Goal: Task Accomplishment & Management: Complete application form

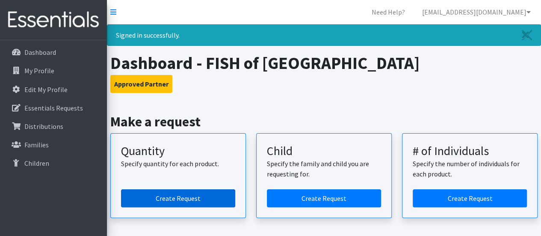
click at [180, 194] on link "Create Request" at bounding box center [178, 198] width 114 height 18
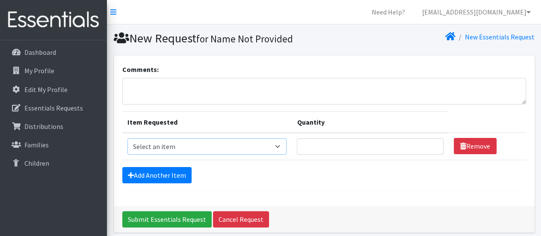
click at [231, 147] on select "Select an item Diaper (Size 2) Diaper (Size 3) Diaper (Size 4) Diaper (Size 5) …" at bounding box center [206, 146] width 159 height 16
select select "2955"
click at [127, 138] on select "Select an item Diaper (Size 2) Diaper (Size 3) Diaper (Size 4) Diaper (Size 5) …" at bounding box center [206, 146] width 159 height 16
click at [314, 150] on input "Quantity" at bounding box center [370, 146] width 146 height 16
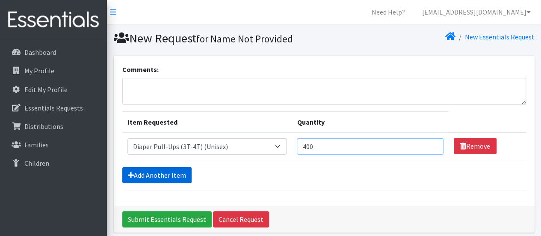
type input "400"
click at [147, 171] on link "Add Another Item" at bounding box center [156, 175] width 69 height 16
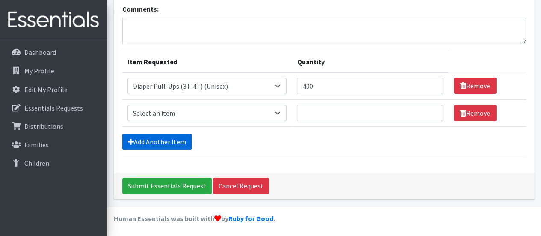
scroll to position [61, 0]
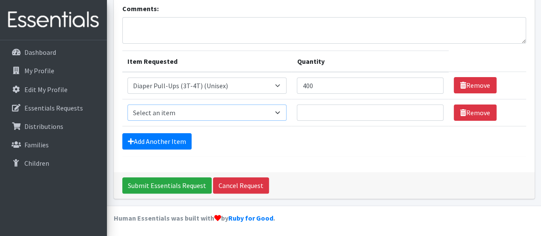
click at [162, 111] on select "Select an item Diaper (Size 2) Diaper (Size 3) Diaper (Size 4) Diaper (Size 5) …" at bounding box center [206, 112] width 159 height 16
select select "2937"
click at [127, 104] on select "Select an item Diaper (Size 2) Diaper (Size 3) Diaper (Size 4) Diaper (Size 5) …" at bounding box center [206, 112] width 159 height 16
click at [368, 118] on input "Quantity" at bounding box center [370, 112] width 146 height 16
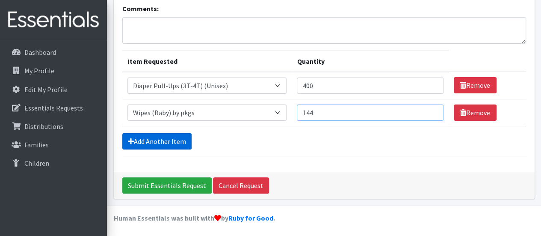
type input "144"
click at [158, 135] on link "Add Another Item" at bounding box center [156, 141] width 69 height 16
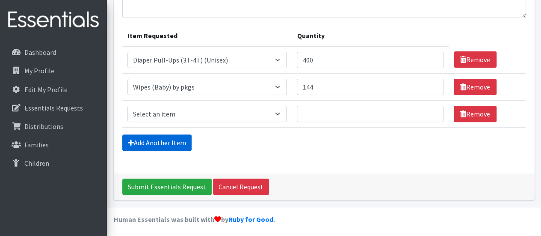
scroll to position [87, 0]
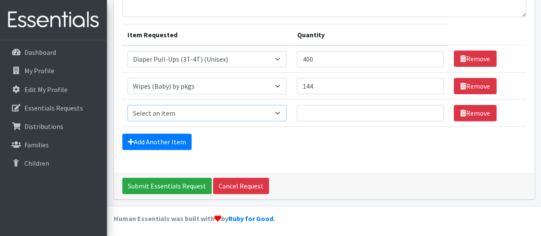
click at [172, 107] on select "Select an item Diaper (Size 2) Diaper (Size 3) Diaper (Size 4) Diaper (Size 5) …" at bounding box center [206, 113] width 159 height 16
select select "2958"
click at [127, 105] on select "Select an item Diaper (Size 2) Diaper (Size 3) Diaper (Size 4) Diaper (Size 5) …" at bounding box center [206, 113] width 159 height 16
click at [317, 106] on input "Quantity" at bounding box center [370, 113] width 146 height 16
type input "400"
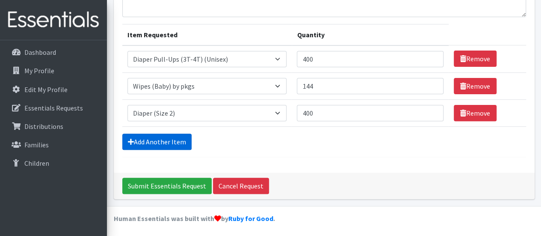
click at [168, 133] on link "Add Another Item" at bounding box center [156, 141] width 69 height 16
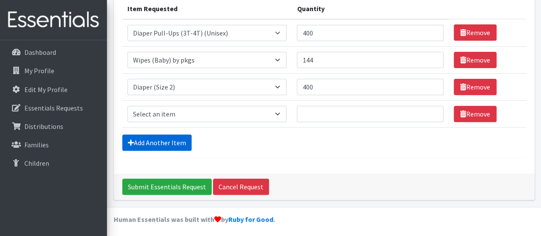
scroll to position [114, 0]
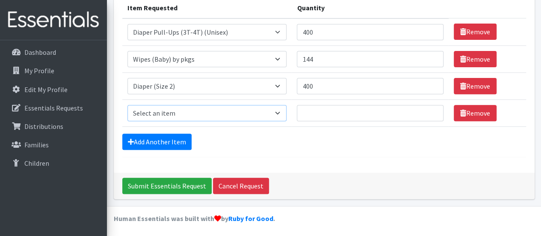
click at [175, 112] on select "Select an item Diaper (Size 2) Diaper (Size 3) Diaper (Size 4) Diaper (Size 5) …" at bounding box center [206, 113] width 159 height 16
select select "2960"
click at [127, 105] on select "Select an item Diaper (Size 2) Diaper (Size 3) Diaper (Size 4) Diaper (Size 5) …" at bounding box center [206, 113] width 159 height 16
click at [338, 118] on input "Quantity" at bounding box center [370, 113] width 146 height 16
type input "400"
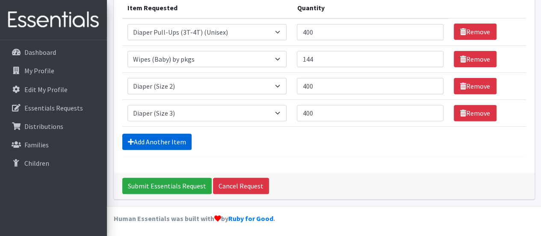
click at [178, 134] on link "Add Another Item" at bounding box center [156, 141] width 69 height 16
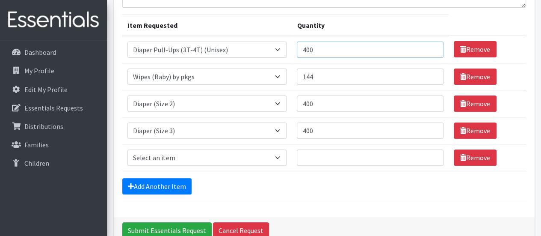
scroll to position [35, 0]
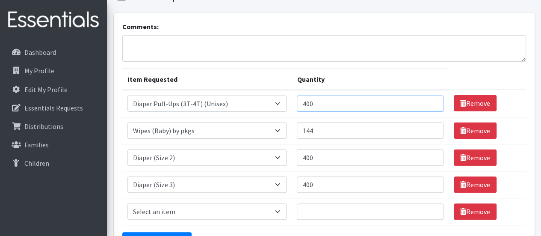
drag, startPoint x: 320, startPoint y: 3, endPoint x: 290, endPoint y: -1, distance: 30.2
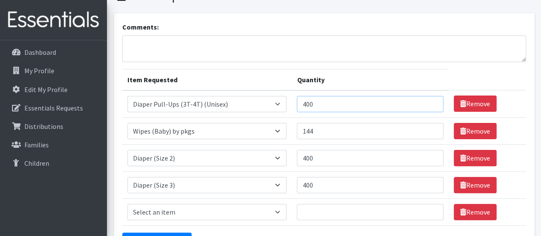
click at [290, 0] on html "Need Help? [EMAIL_ADDRESS][DOMAIN_NAME] Organization Settings My Co-Workers My …" at bounding box center [270, 147] width 541 height 379
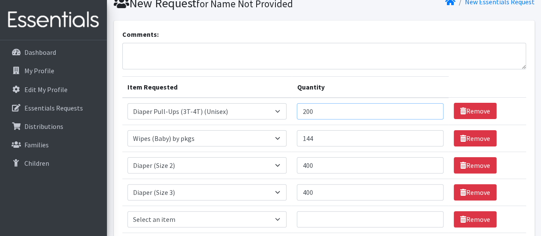
scroll to position [141, 0]
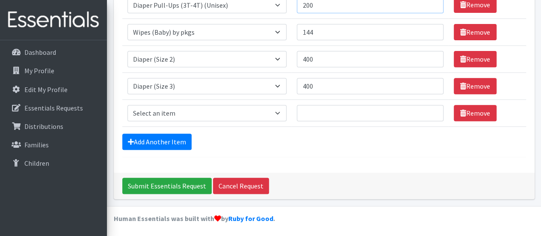
type input "200"
click at [211, 111] on select "Select an item Diaper (Size 2) Diaper (Size 3) Diaper (Size 4) Diaper (Size 5) …" at bounding box center [206, 113] width 159 height 16
select select "2961"
click at [127, 105] on select "Select an item Diaper (Size 2) Diaper (Size 3) Diaper (Size 4) Diaper (Size 5) …" at bounding box center [206, 113] width 159 height 16
click at [309, 111] on input "Quantity" at bounding box center [370, 113] width 146 height 16
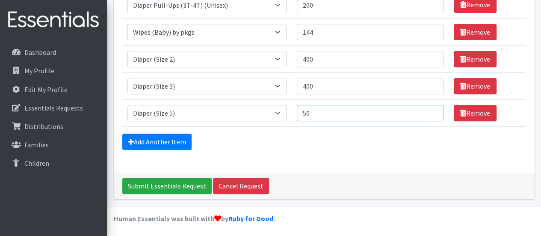
type input "5"
type input "200"
click at [159, 140] on link "Add Another Item" at bounding box center [156, 141] width 69 height 16
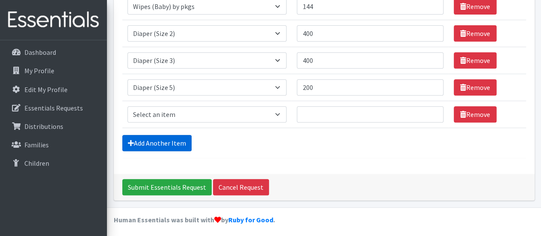
scroll to position [168, 0]
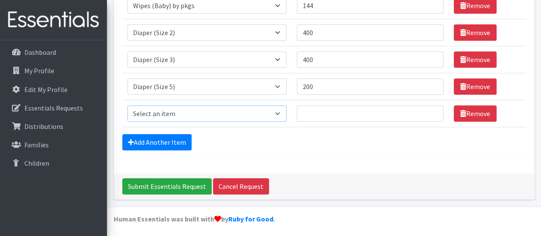
click at [236, 114] on select "Select an item Diaper (Size 2) Diaper (Size 3) Diaper (Size 4) Diaper (Size 5) …" at bounding box center [206, 113] width 159 height 16
select select "2950"
click at [127, 105] on select "Select an item Diaper (Size 2) Diaper (Size 3) Diaper (Size 4) Diaper (Size 5) …" at bounding box center [206, 113] width 159 height 16
click at [317, 103] on td "Quantity" at bounding box center [369, 113] width 156 height 27
click at [313, 110] on input "Quantity" at bounding box center [370, 113] width 146 height 16
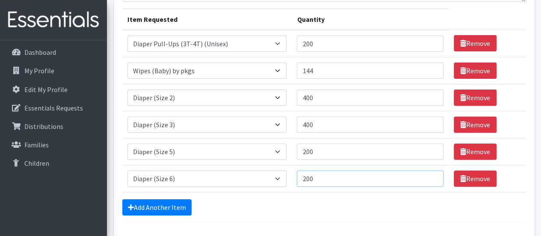
scroll to position [102, 0]
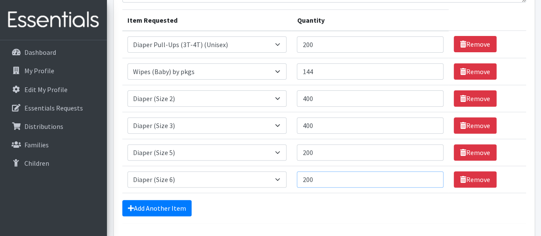
type input "200"
drag, startPoint x: 317, startPoint y: 124, endPoint x: 297, endPoint y: 125, distance: 19.7
click at [297, 125] on td "Quantity 400" at bounding box center [369, 125] width 156 height 27
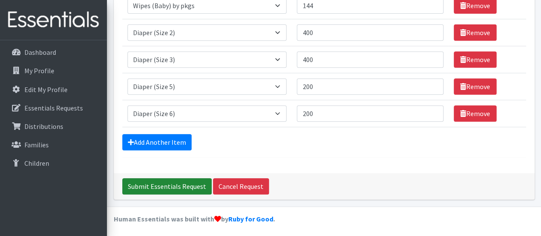
click at [170, 188] on input "Submit Essentials Request" at bounding box center [166, 186] width 89 height 16
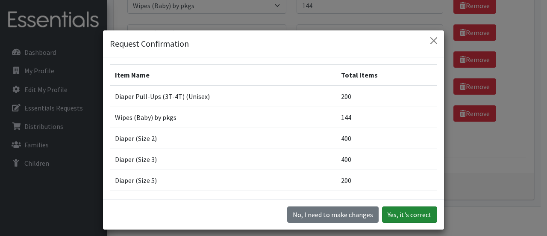
click at [421, 212] on button "Yes, it's correct" at bounding box center [409, 214] width 55 height 16
